Goal: Task Accomplishment & Management: Manage account settings

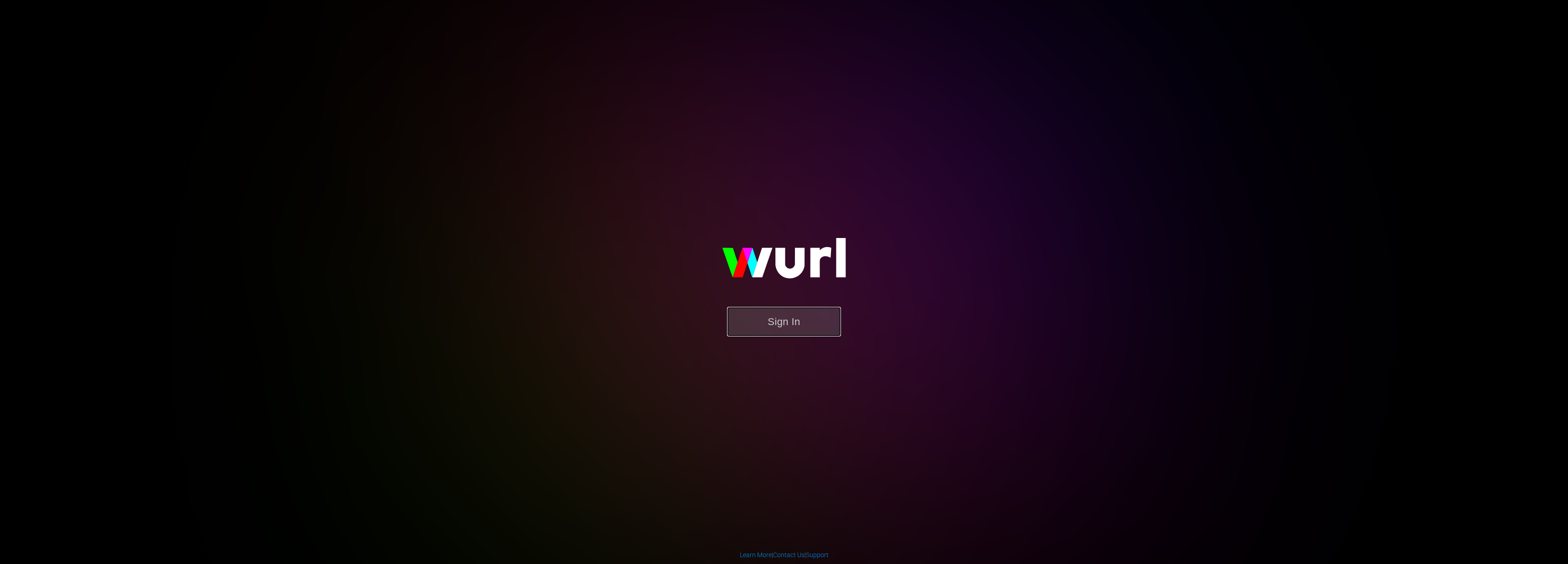
click at [777, 312] on button "Sign In" at bounding box center [784, 321] width 114 height 29
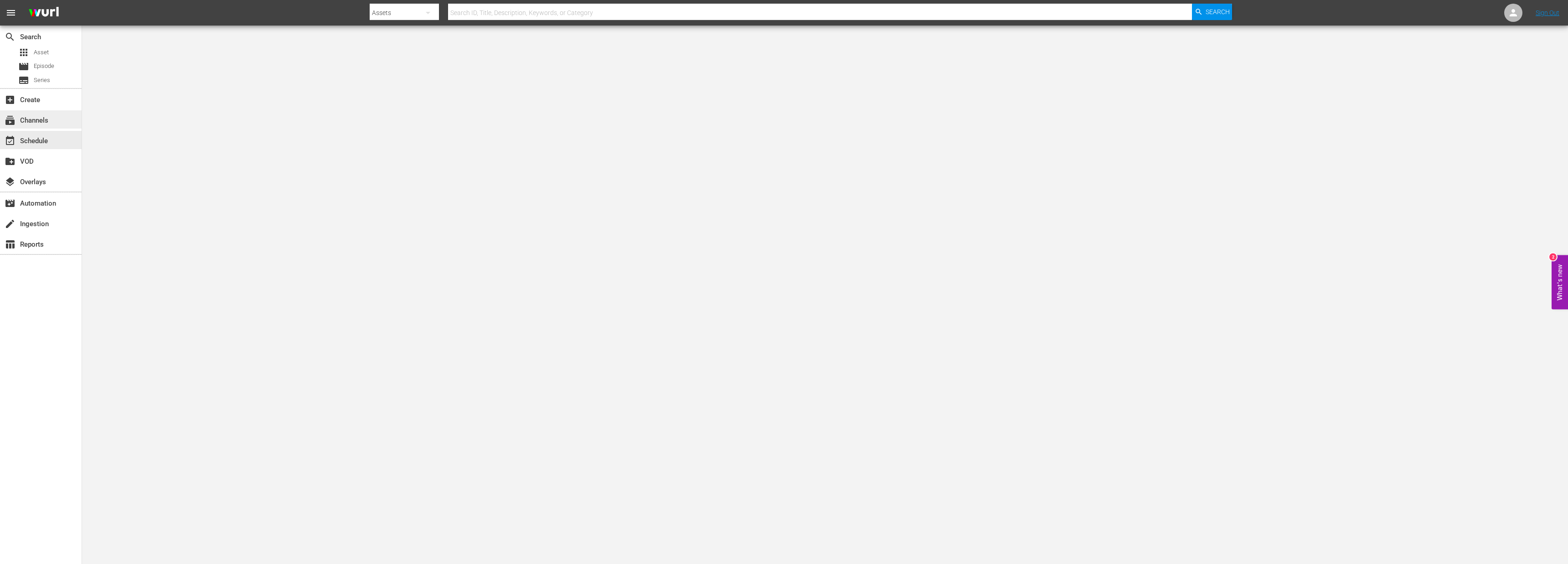
click at [56, 126] on div "subscriptions Channels" at bounding box center [40, 119] width 82 height 19
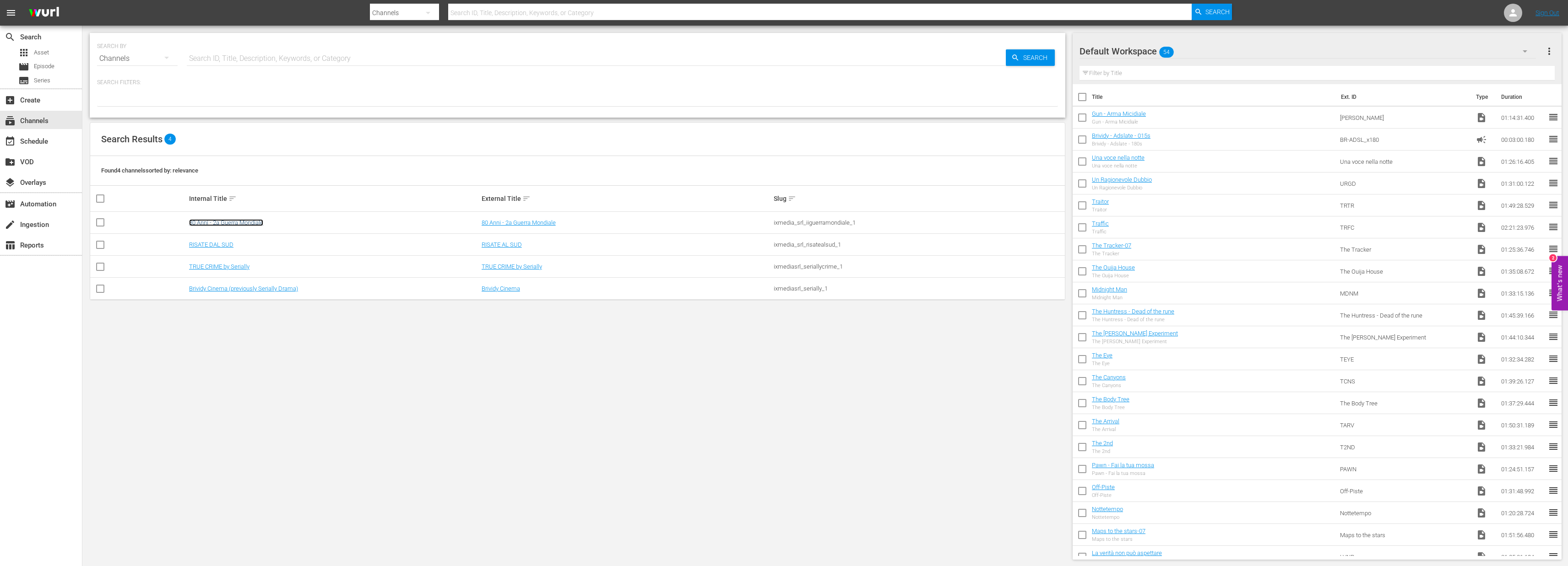
click at [230, 225] on link "80 Anni - 2a Guerra Mondiale" at bounding box center [226, 223] width 74 height 7
click at [215, 241] on link "RISATE DAL SUD" at bounding box center [211, 244] width 45 height 7
click at [224, 268] on link "TRUE CRIME by Serially" at bounding box center [220, 266] width 61 height 7
click at [252, 288] on link "Brividy Cinema (previously Serially Drama)" at bounding box center [244, 288] width 109 height 7
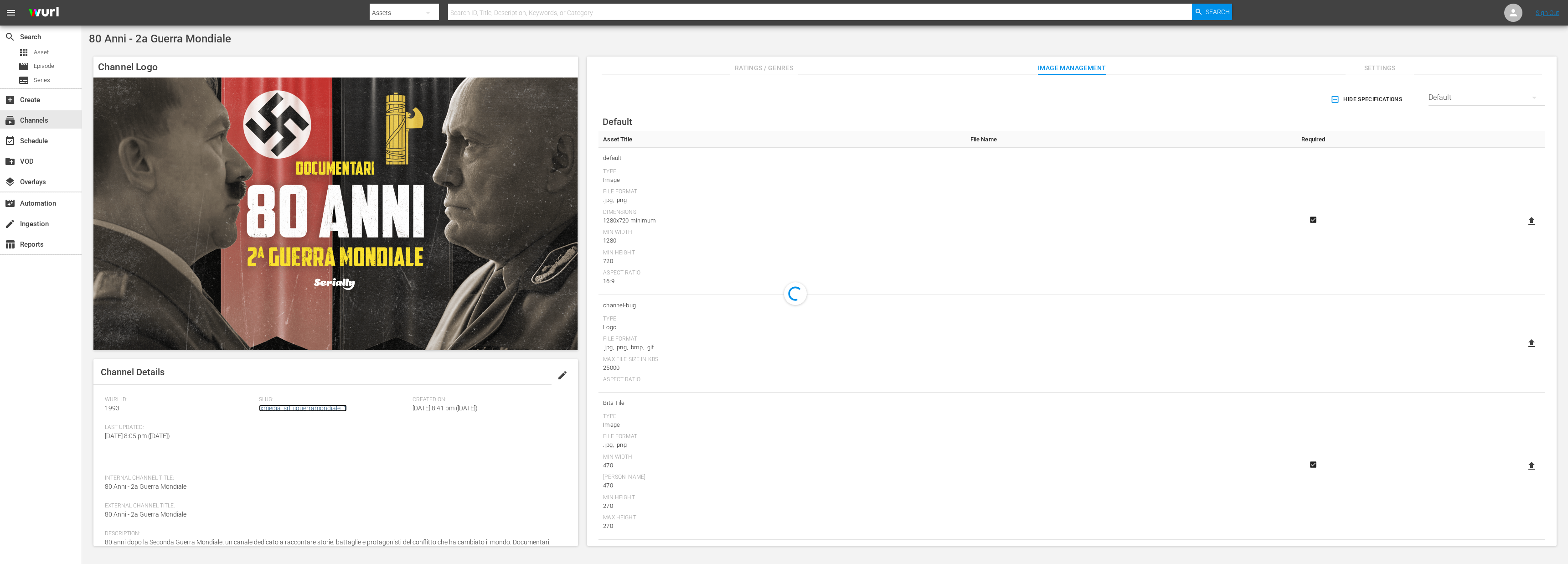
click at [286, 410] on link "ixmedia_srl_iiguerramondiale_1" at bounding box center [303, 408] width 88 height 8
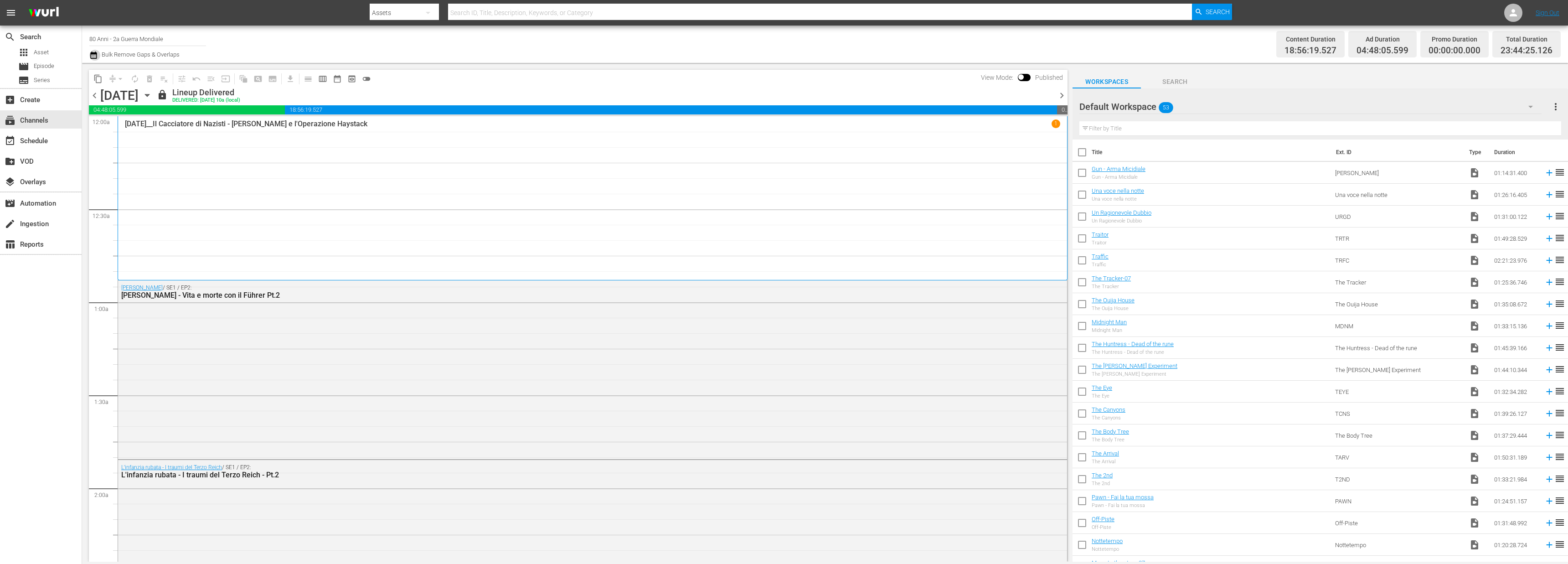
click at [89, 53] on icon "button" at bounding box center [93, 55] width 9 height 11
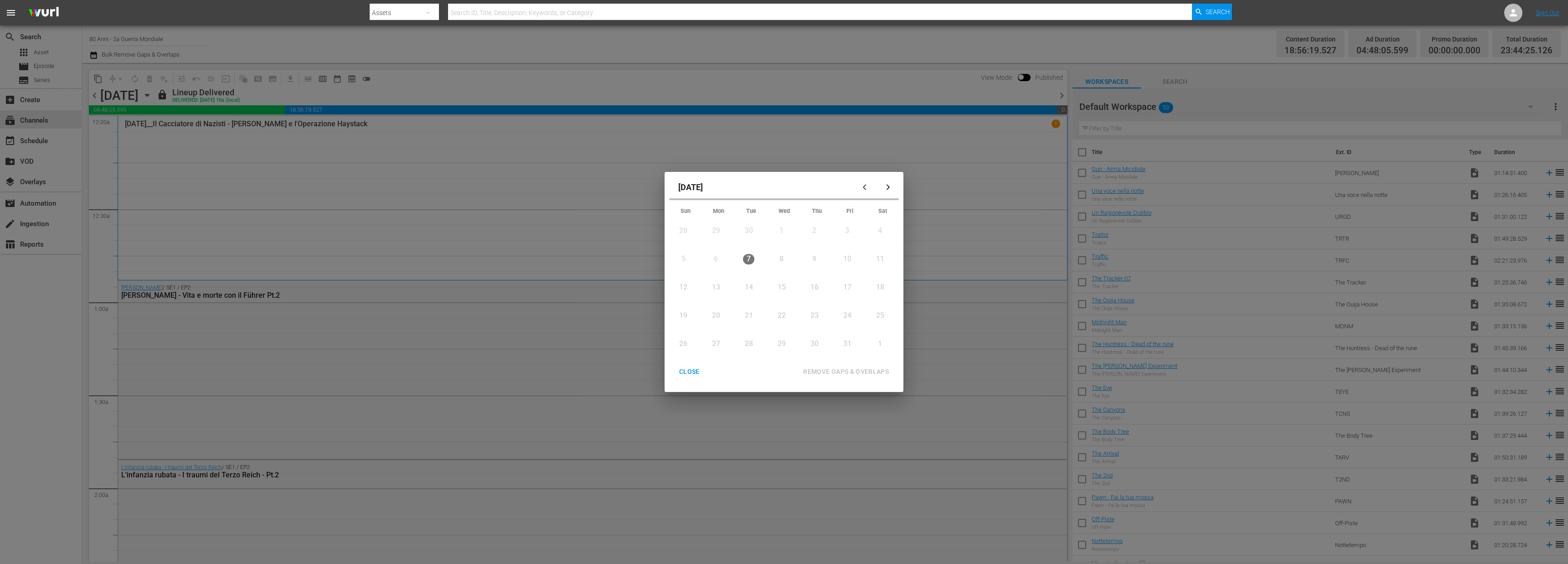
click at [894, 184] on button "button" at bounding box center [888, 187] width 22 height 22
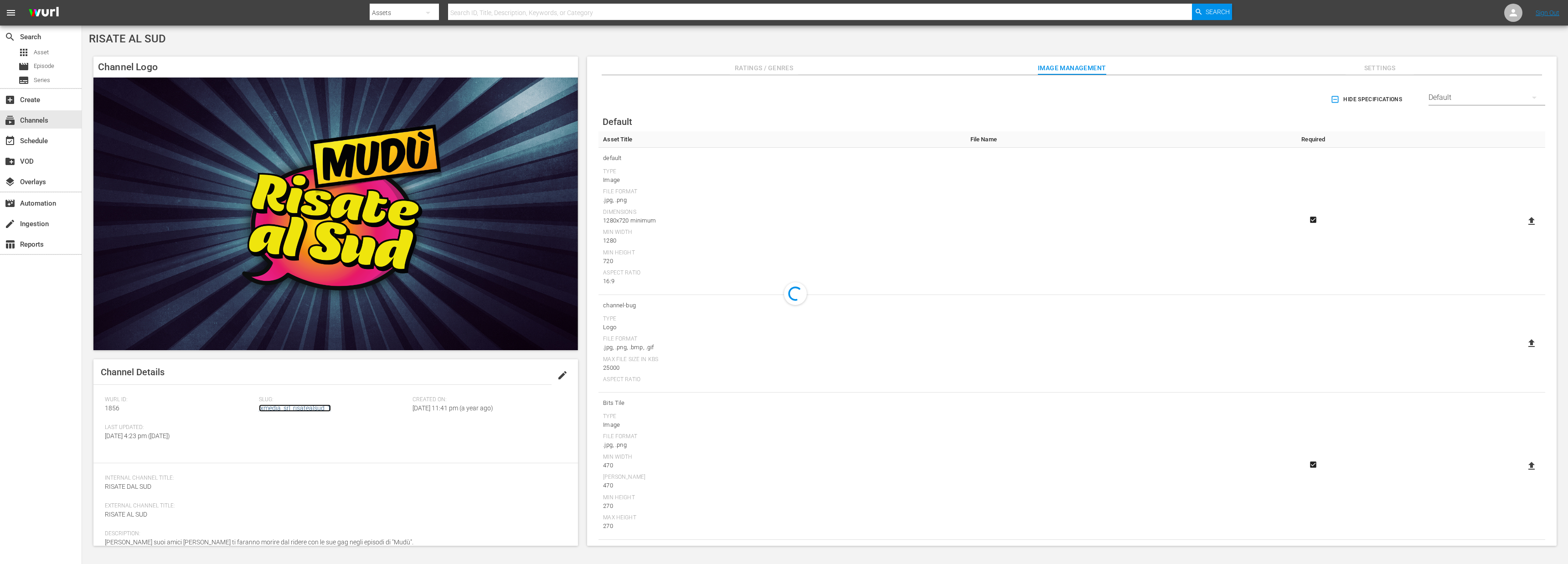
click at [287, 408] on link "ixmedia_srl_risatealsud_1" at bounding box center [295, 408] width 72 height 8
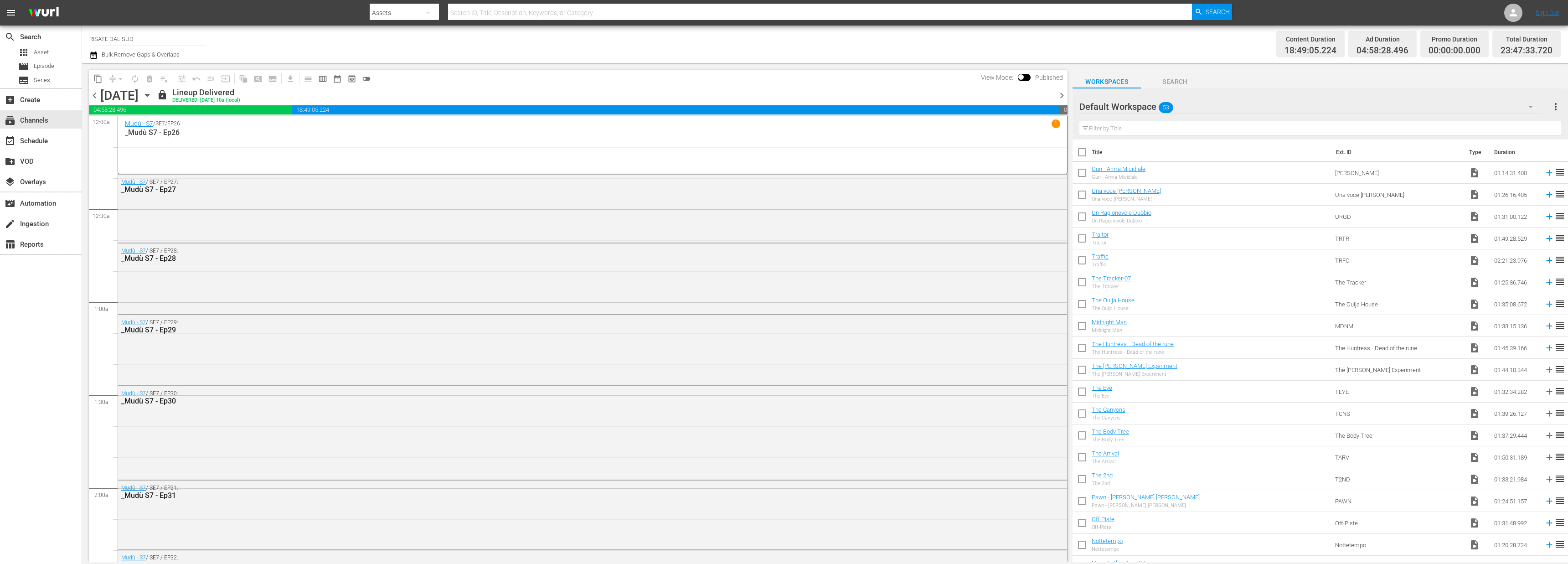
click at [95, 59] on icon "button" at bounding box center [93, 55] width 9 height 11
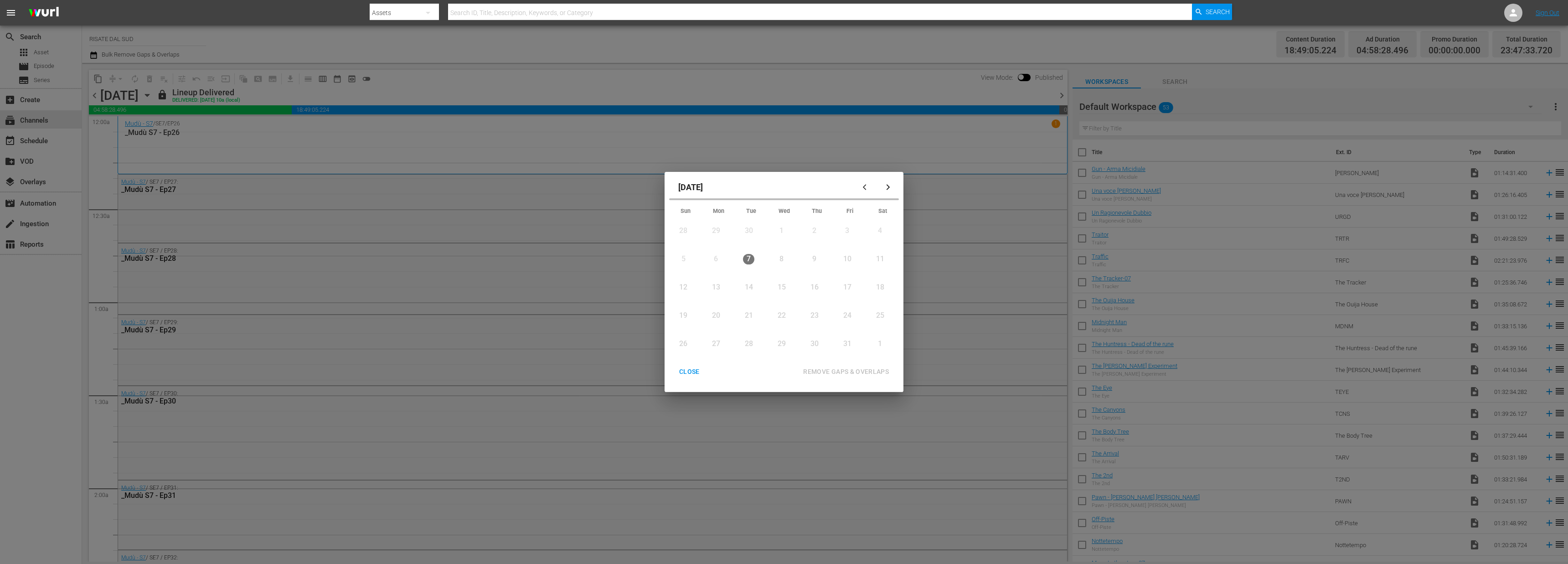
click at [885, 190] on icon "button" at bounding box center [888, 187] width 7 height 7
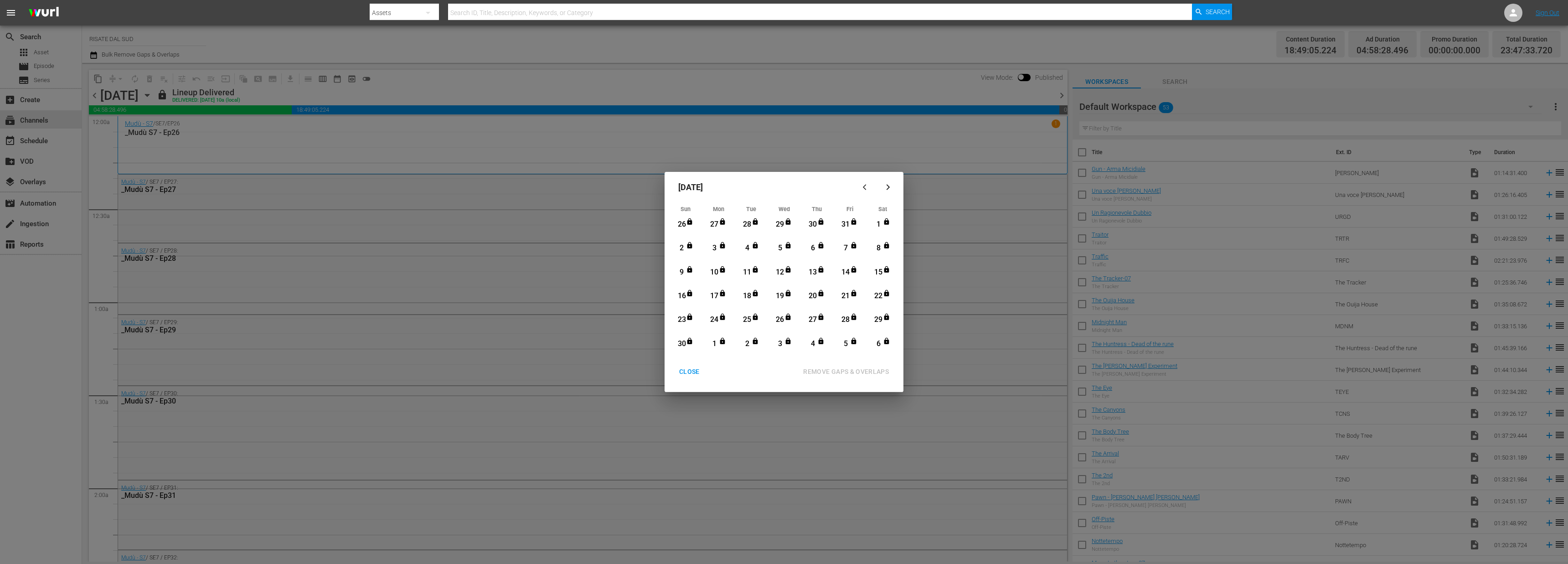
click at [885, 190] on icon "button" at bounding box center [888, 187] width 7 height 7
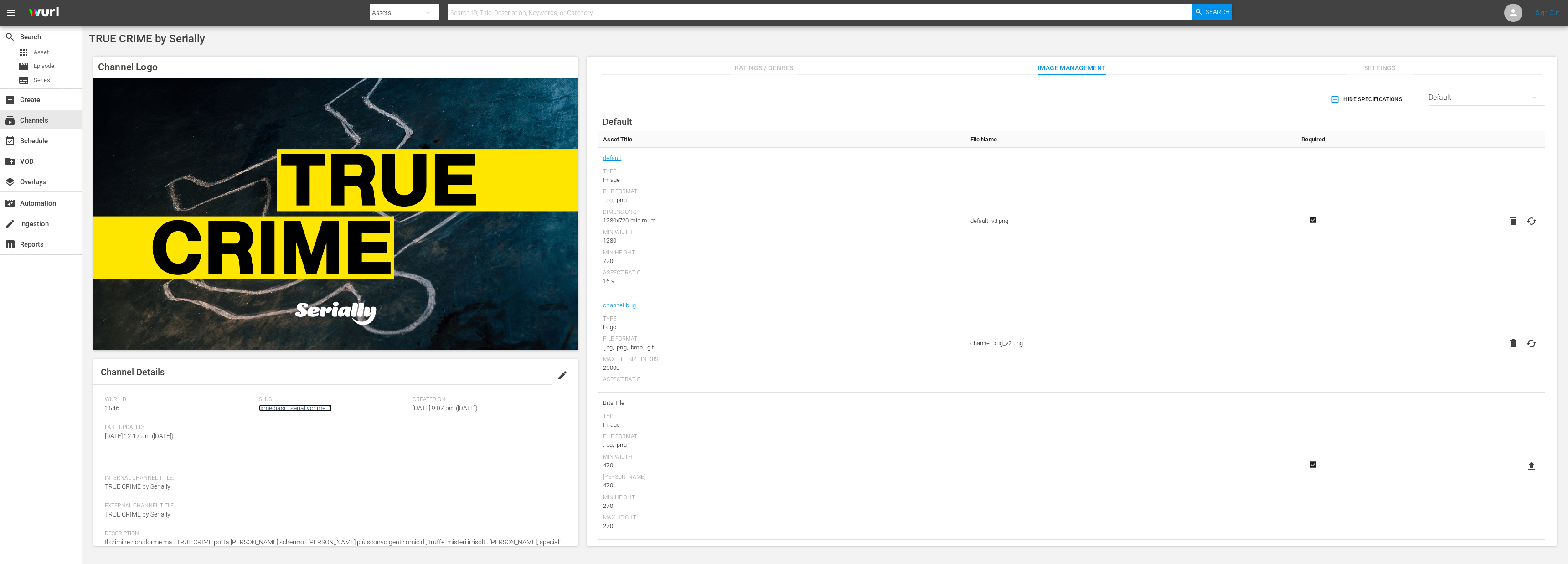
click at [287, 408] on link "ixmediasrl_seriallycrime_1" at bounding box center [295, 408] width 73 height 8
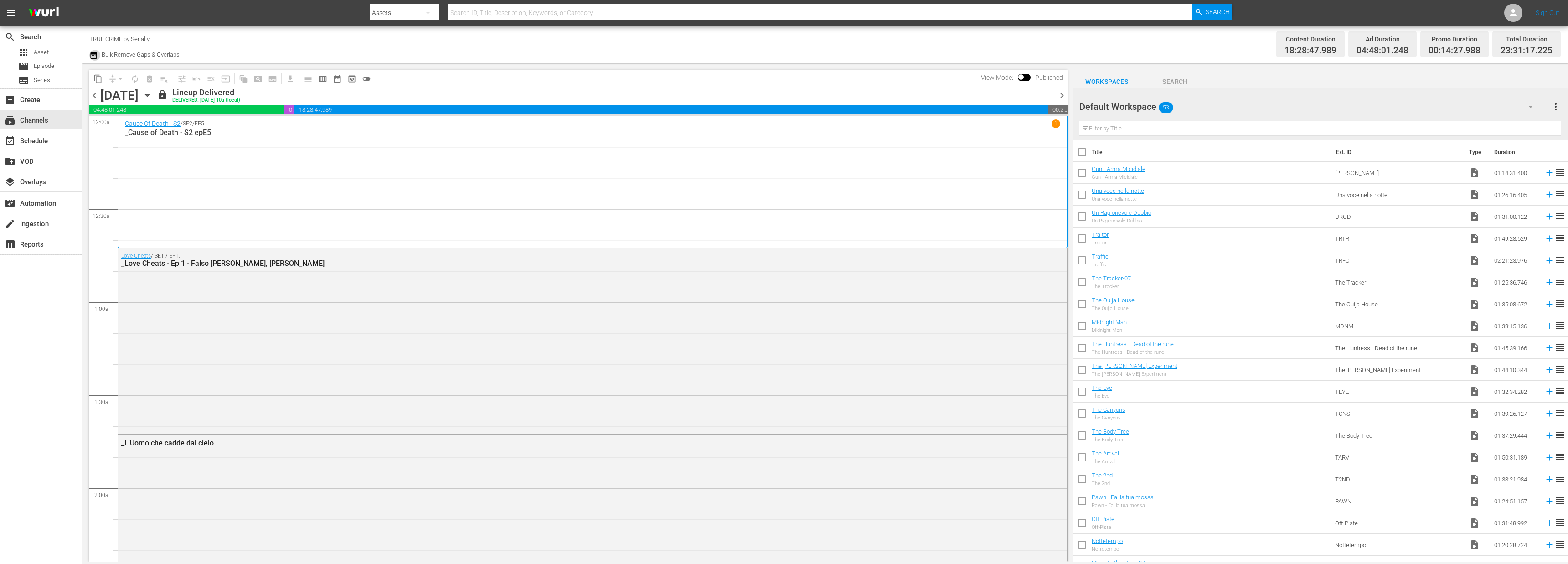
click at [92, 56] on icon "button" at bounding box center [93, 55] width 9 height 11
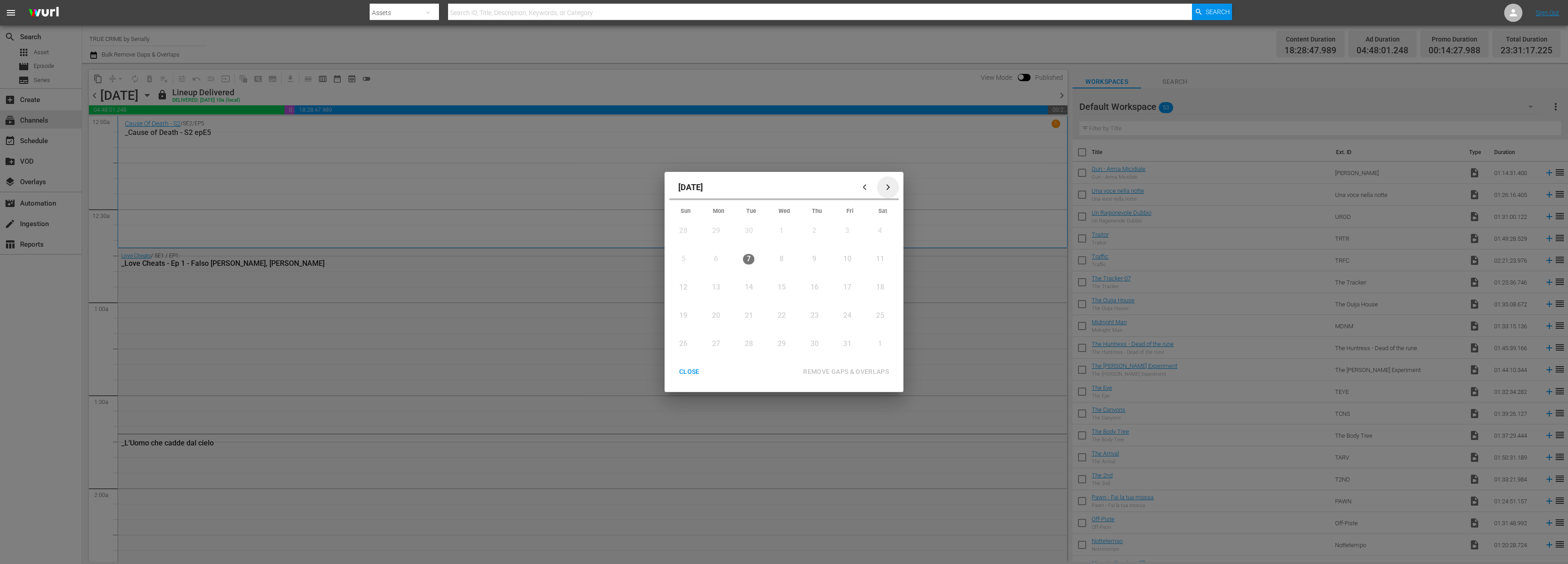
click at [892, 184] on div "button" at bounding box center [888, 187] width 11 height 7
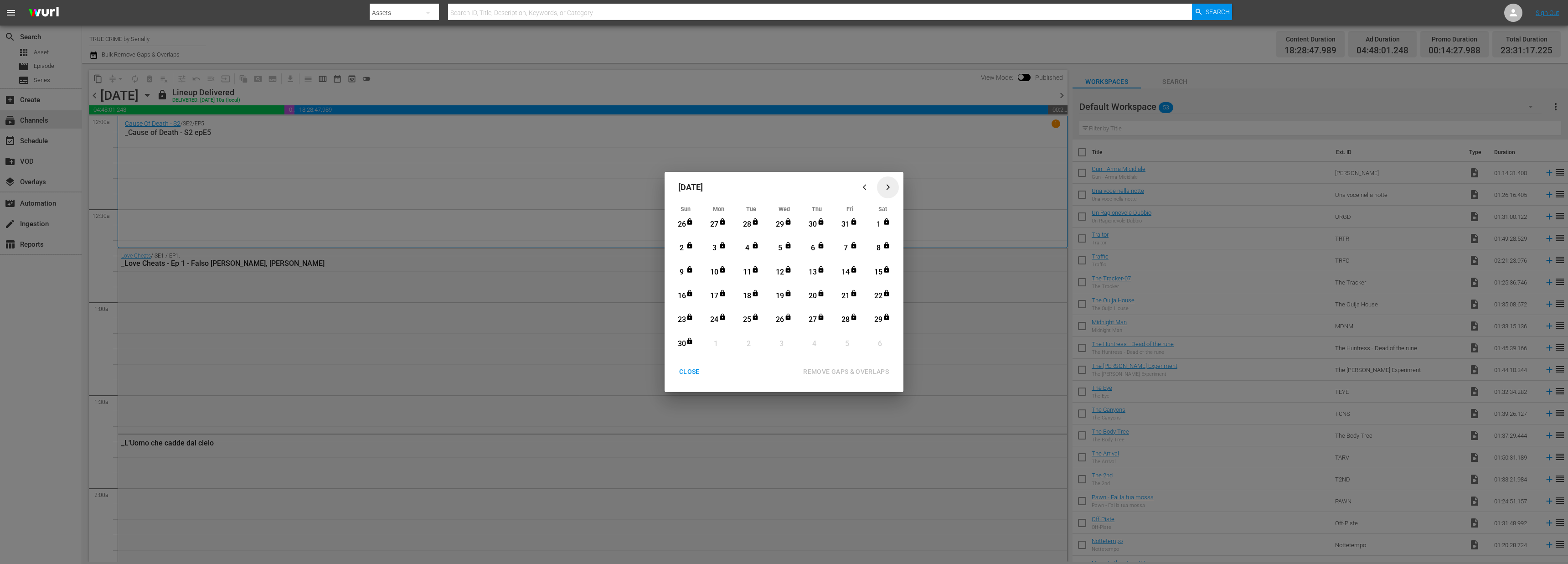
click at [886, 186] on icon "button" at bounding box center [888, 187] width 7 height 7
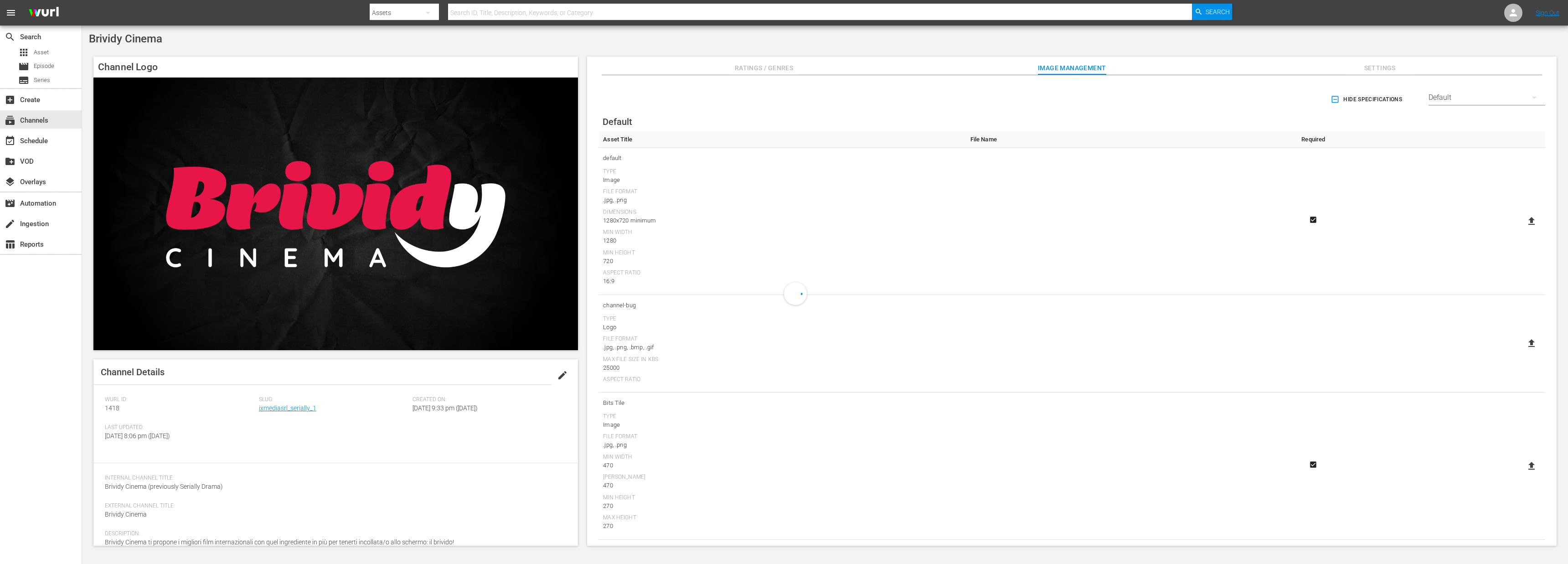
click at [275, 413] on div "Slug: ixmediasrl_serially_1" at bounding box center [336, 410] width 154 height 28
click at [276, 408] on link "ixmediasrl_serially_1" at bounding box center [288, 408] width 58 height 8
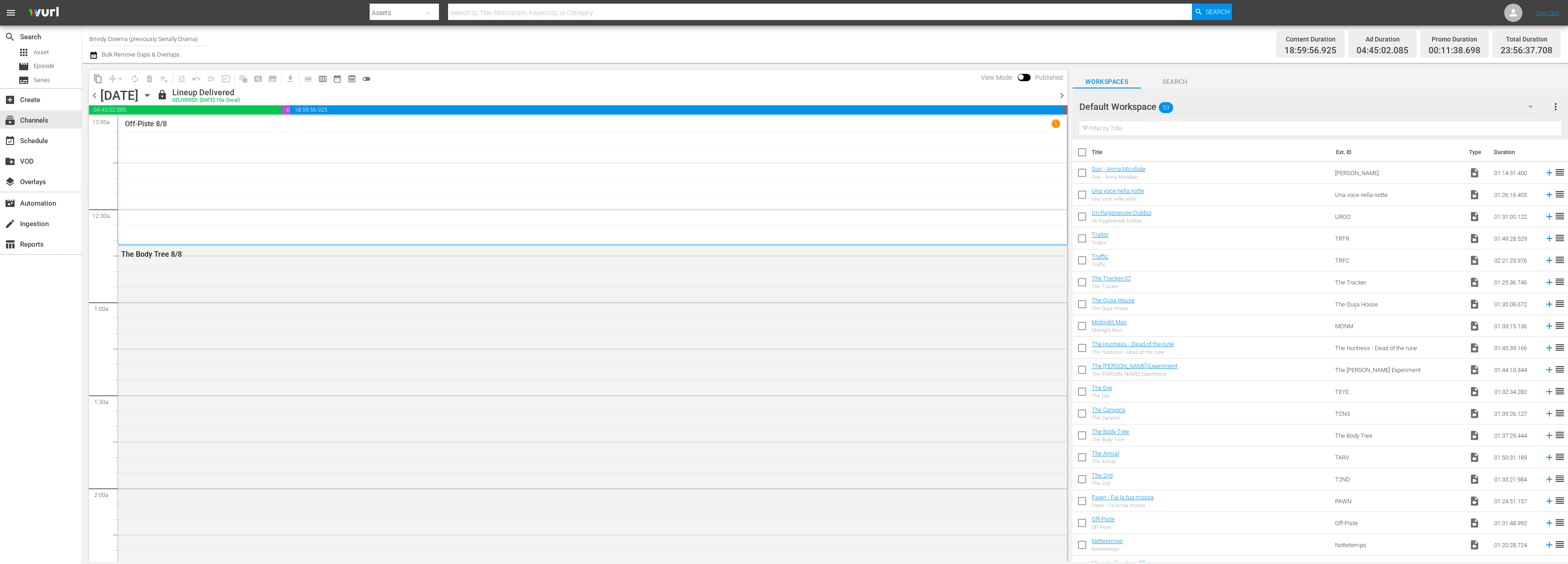
click at [97, 51] on icon "button" at bounding box center [93, 55] width 9 height 11
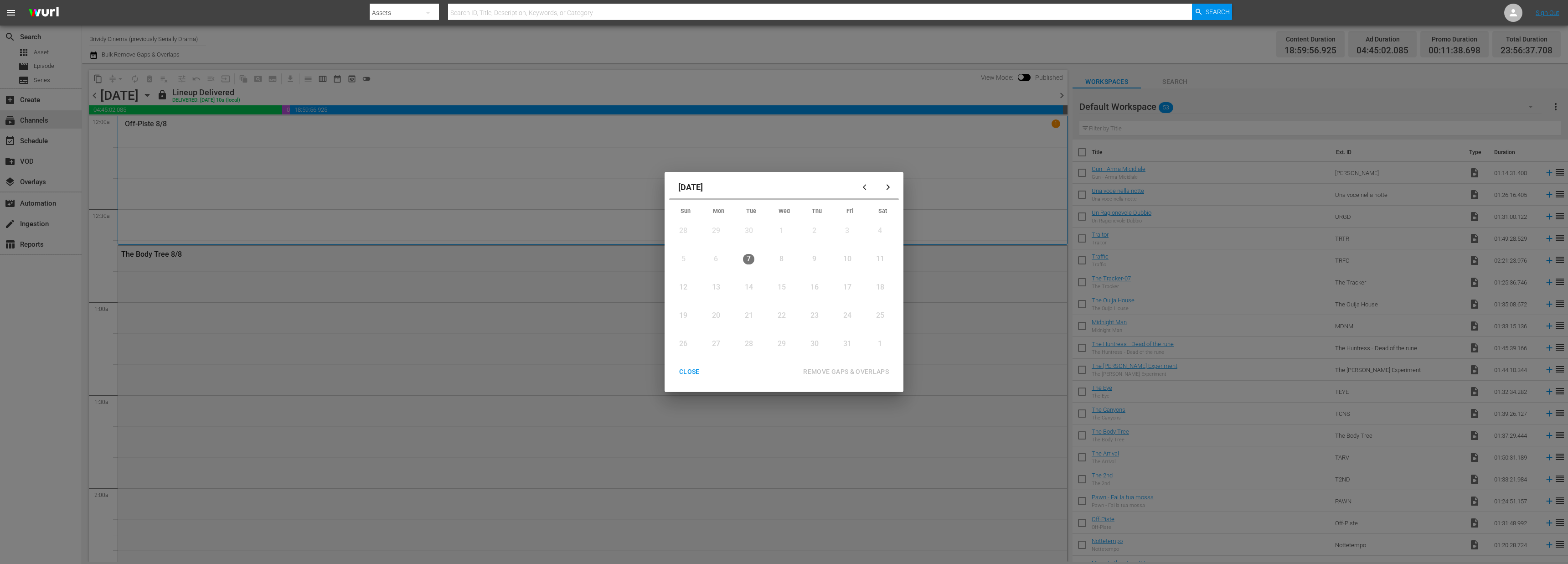
click at [892, 184] on div "button" at bounding box center [888, 187] width 11 height 7
click at [870, 188] on div "button" at bounding box center [866, 187] width 11 height 7
click at [868, 184] on icon "button" at bounding box center [866, 187] width 7 height 7
click at [888, 186] on icon "button" at bounding box center [888, 187] width 7 height 7
